Goal: Find specific page/section: Find specific page/section

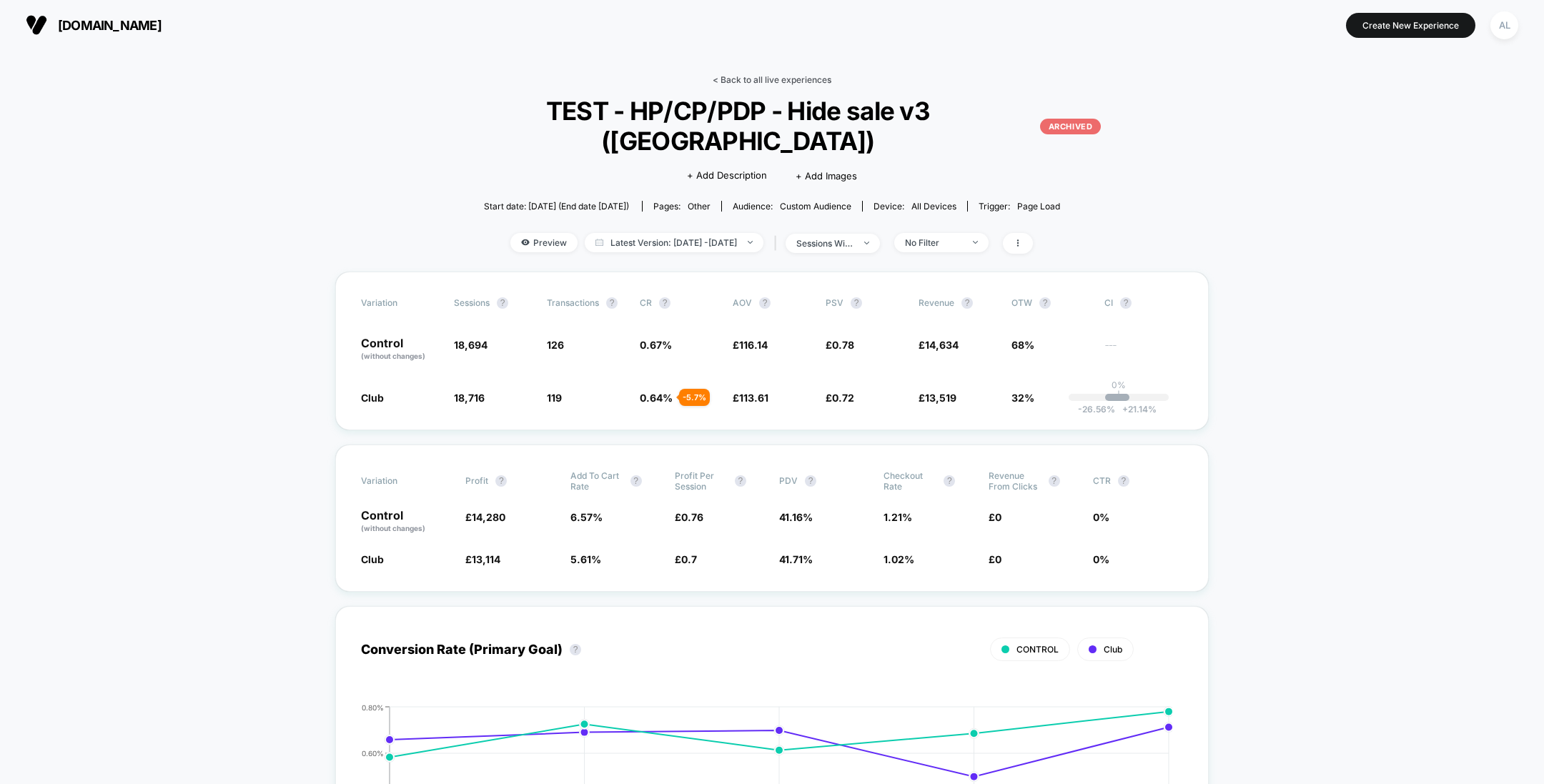
click at [805, 82] on link "< Back to all live experiences" at bounding box center [772, 79] width 119 height 11
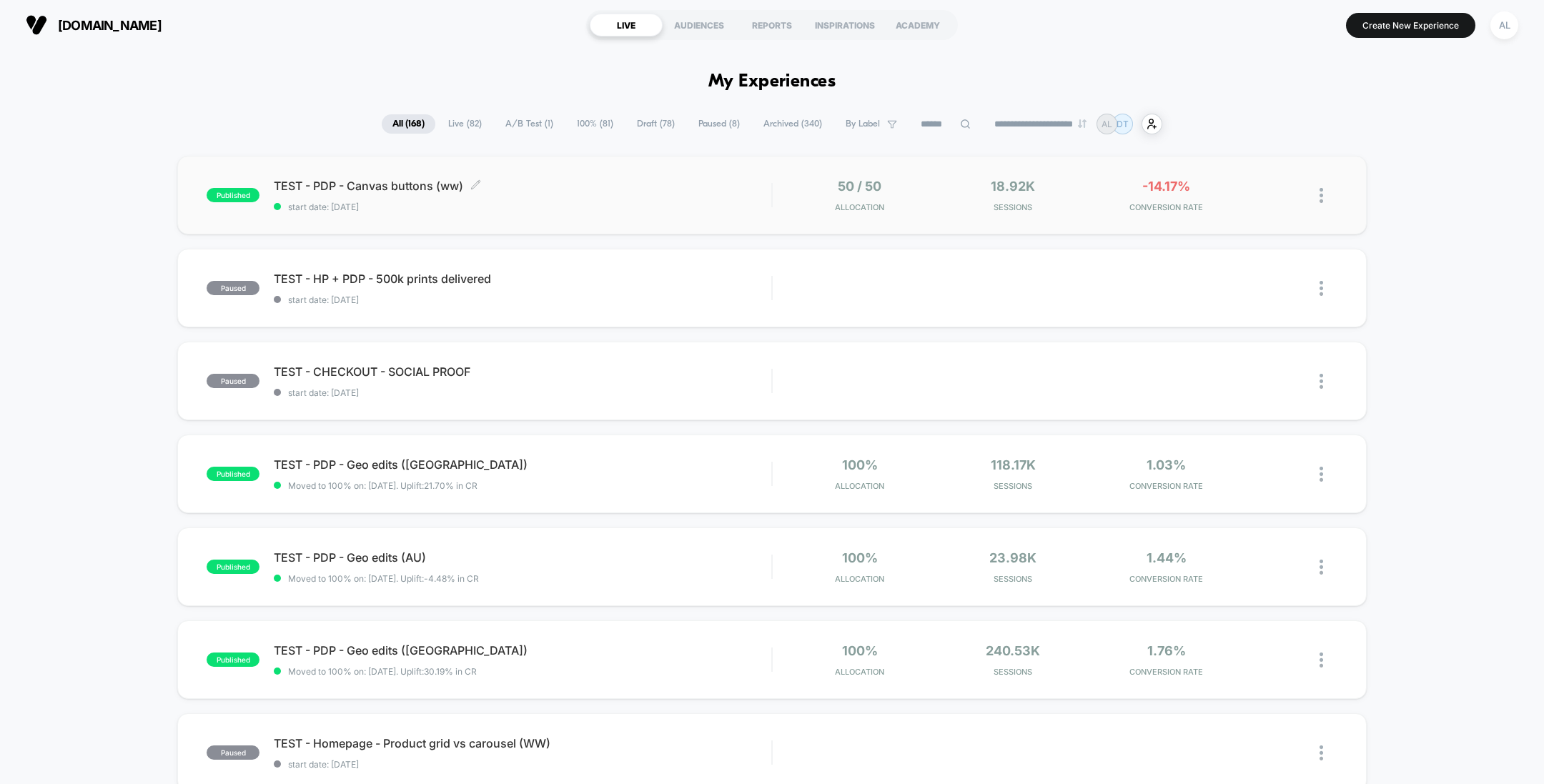
click at [664, 200] on div "TEST - PDP - Canvas buttons (ww) Click to edit experience details Click to edit…" at bounding box center [522, 195] width 498 height 34
